Goal: Navigation & Orientation: Understand site structure

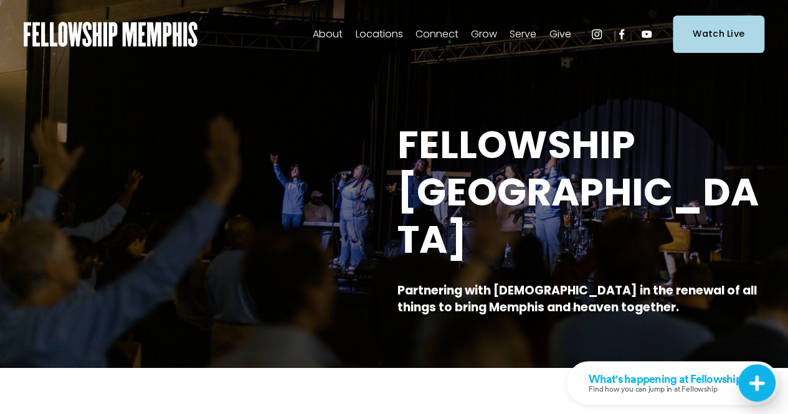
click at [0, 0] on span "Our Values" at bounding box center [0, 0] width 0 height 0
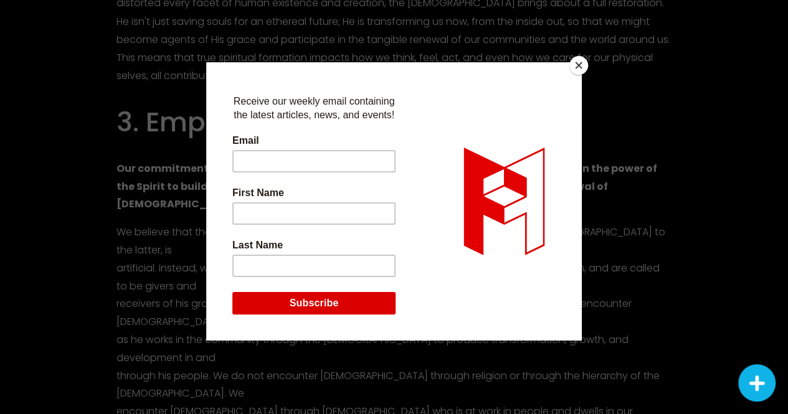
scroll to position [1113, 0]
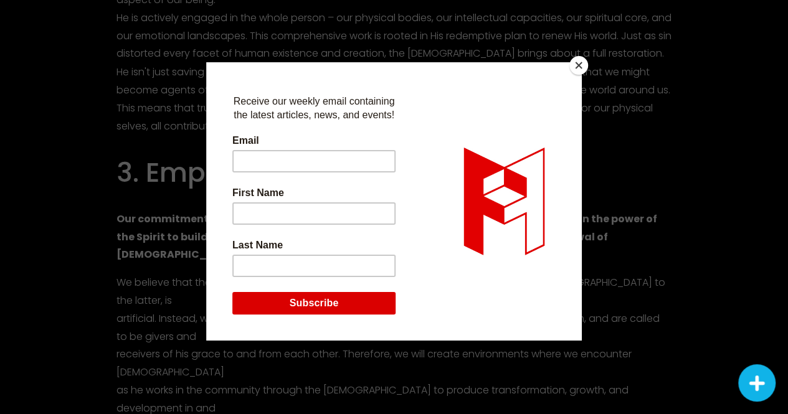
click at [579, 63] on button "Close" at bounding box center [579, 65] width 19 height 19
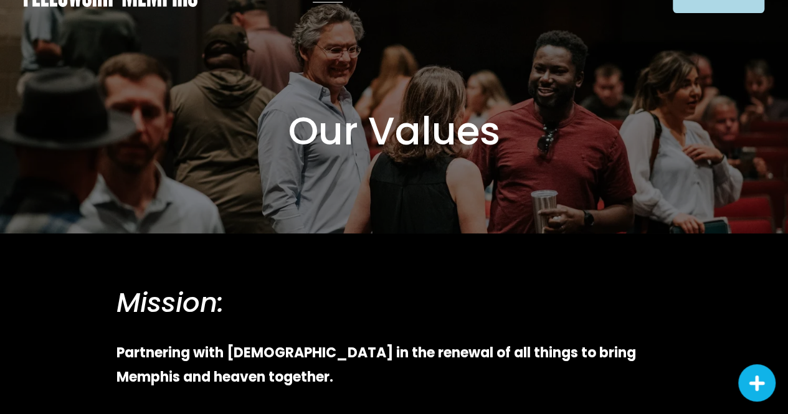
scroll to position [0, 0]
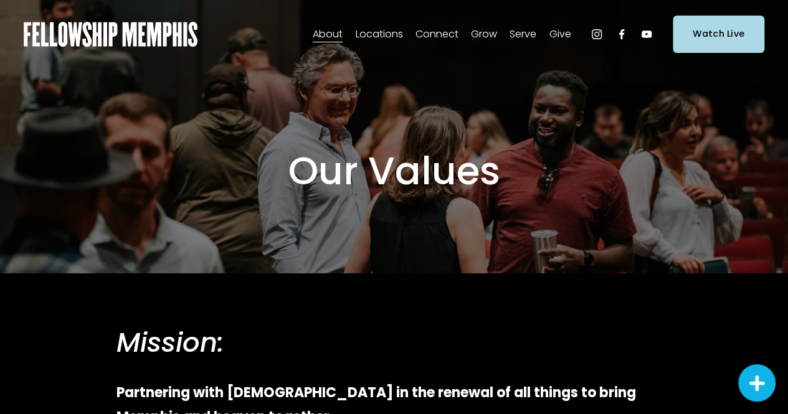
click at [0, 0] on span "Our Beliefs" at bounding box center [0, 0] width 0 height 0
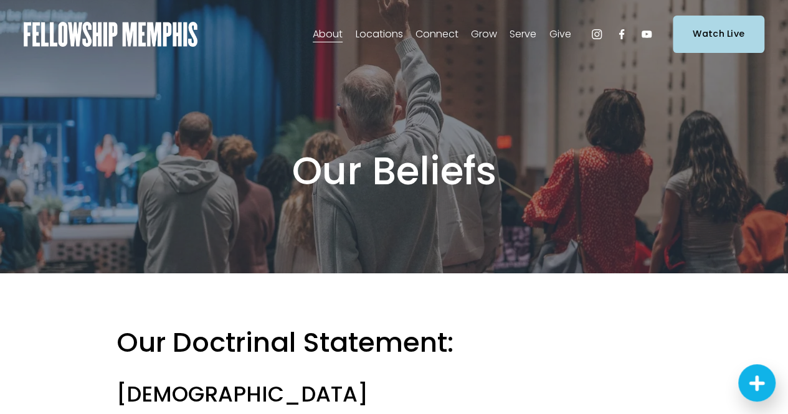
click at [0, 0] on span "Staff" at bounding box center [0, 0] width 0 height 0
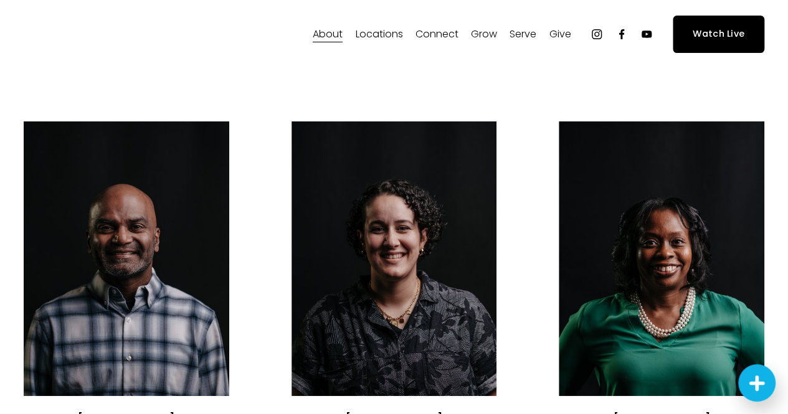
click at [0, 0] on span "Our Values" at bounding box center [0, 0] width 0 height 0
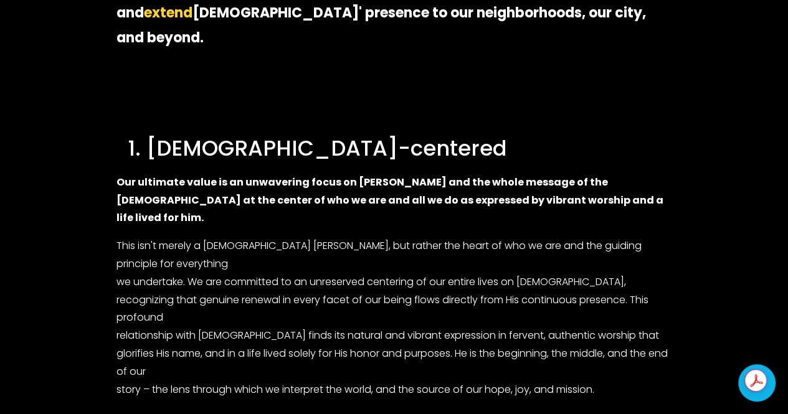
scroll to position [556, 0]
